Goal: Task Accomplishment & Management: Use online tool/utility

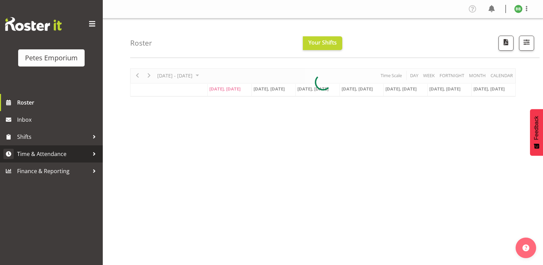
click at [58, 155] on span "Time & Attendance" at bounding box center [53, 154] width 72 height 10
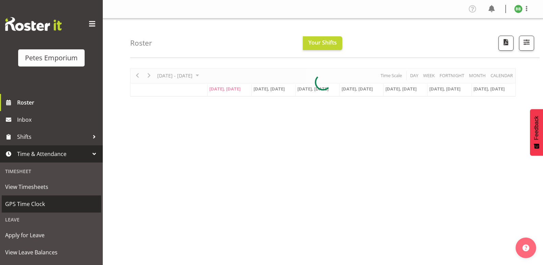
click at [48, 208] on span "GPS Time Clock" at bounding box center [51, 204] width 92 height 10
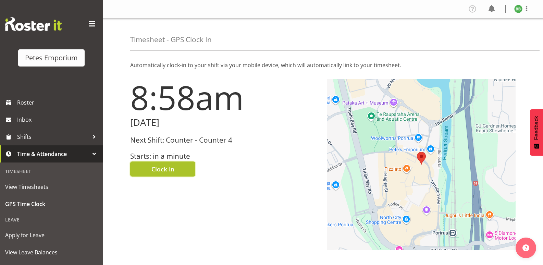
click at [178, 167] on button "Clock In" at bounding box center [162, 168] width 65 height 15
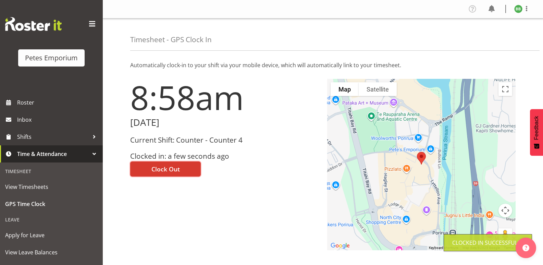
click at [521, 10] on img at bounding box center [518, 9] width 8 height 8
click at [498, 36] on link "Log Out" at bounding box center [497, 36] width 66 height 12
